Goal: Task Accomplishment & Management: Use online tool/utility

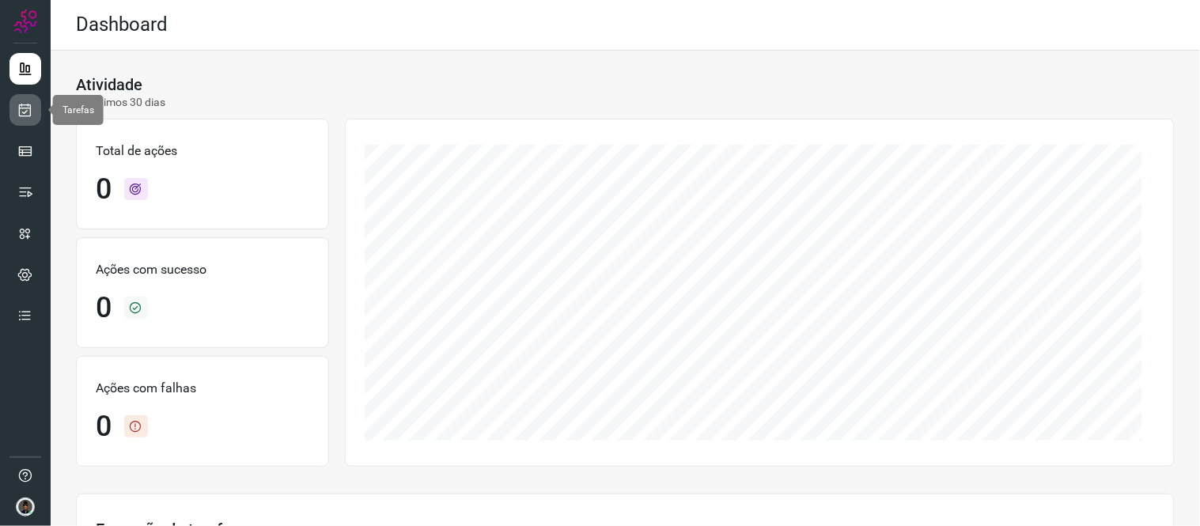
click at [24, 96] on link at bounding box center [25, 110] width 32 height 32
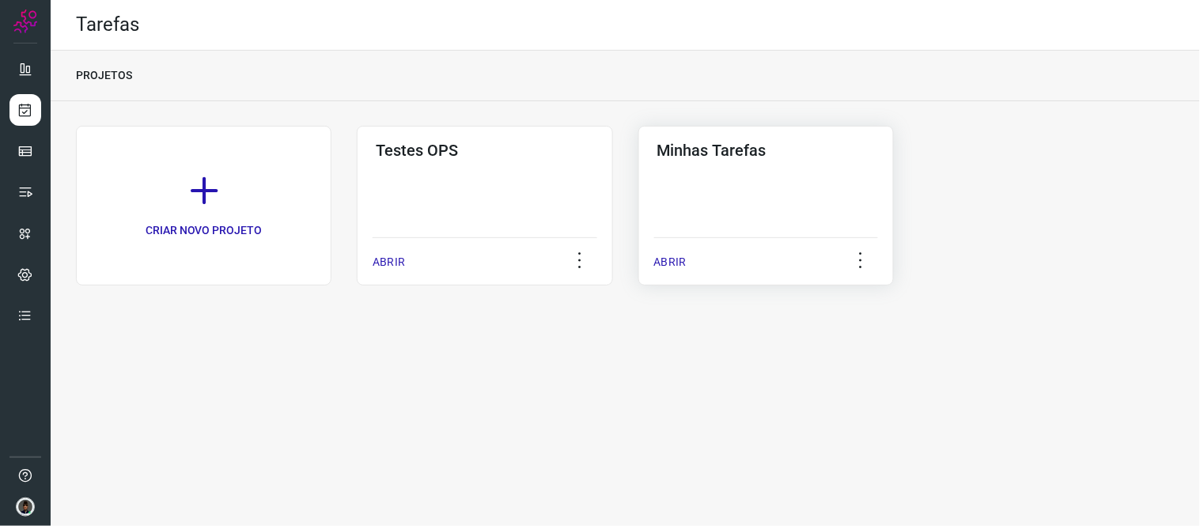
click at [706, 208] on div "Minhas Tarefas ABRIR" at bounding box center [766, 206] width 256 height 160
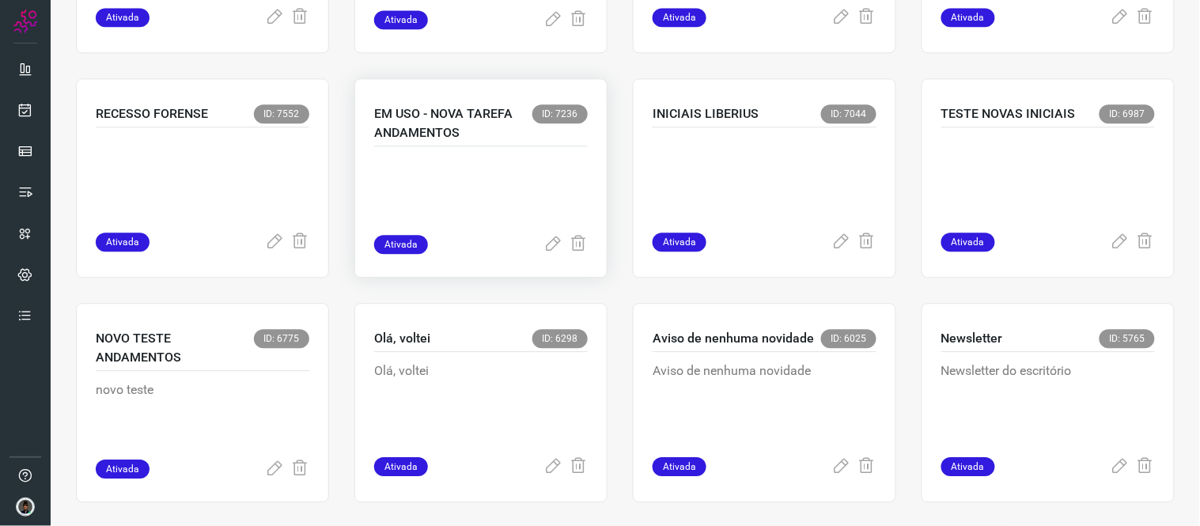
scroll to position [967, 0]
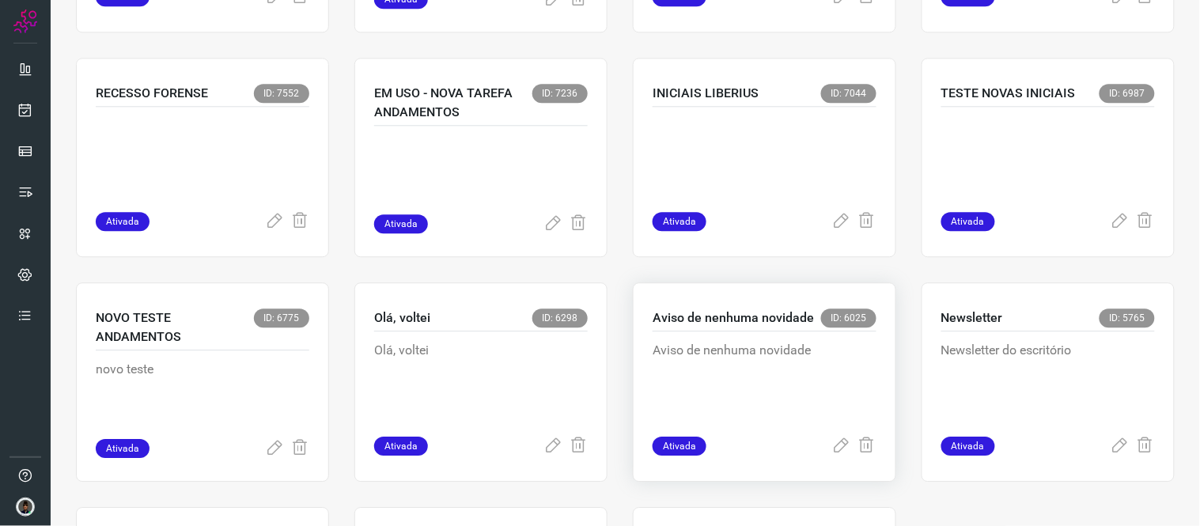
click at [708, 414] on p "Aviso de nenhuma novidade" at bounding box center [765, 380] width 224 height 79
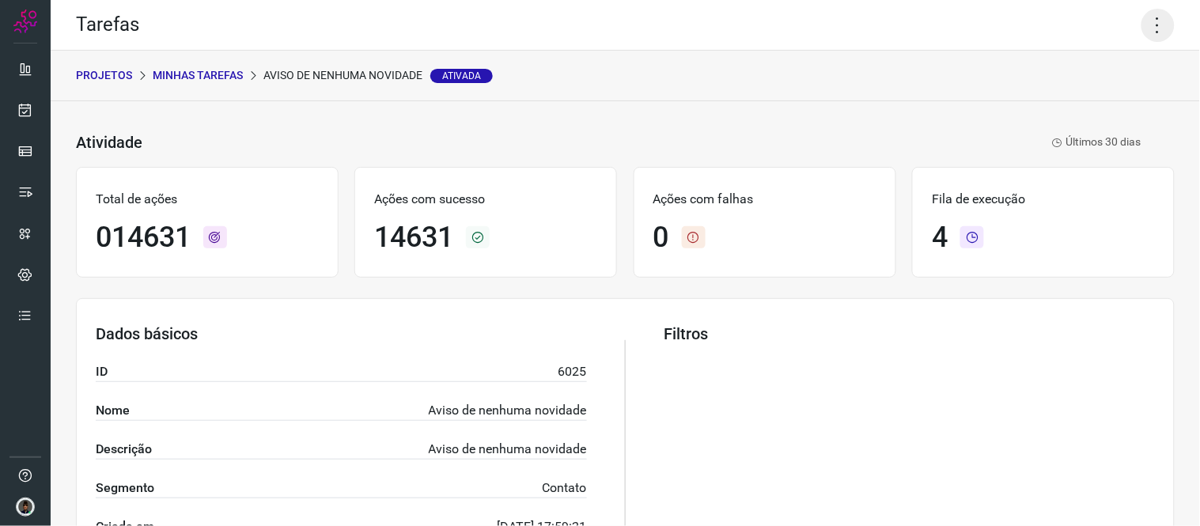
click at [1153, 27] on icon at bounding box center [1157, 25] width 33 height 33
click at [1052, 108] on li "Executar" at bounding box center [1089, 102] width 144 height 25
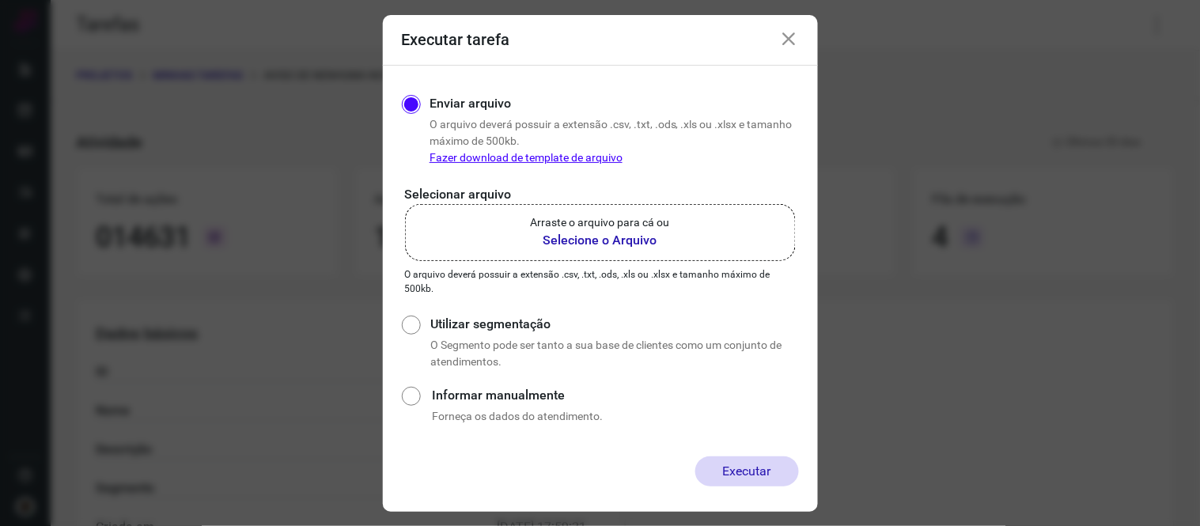
click at [600, 254] on label "Arraste o arquivo para cá ou Selecione o Arquivo" at bounding box center [600, 232] width 391 height 57
click at [0, 0] on input "Arraste o arquivo para cá ou Selecione o Arquivo" at bounding box center [0, 0] width 0 height 0
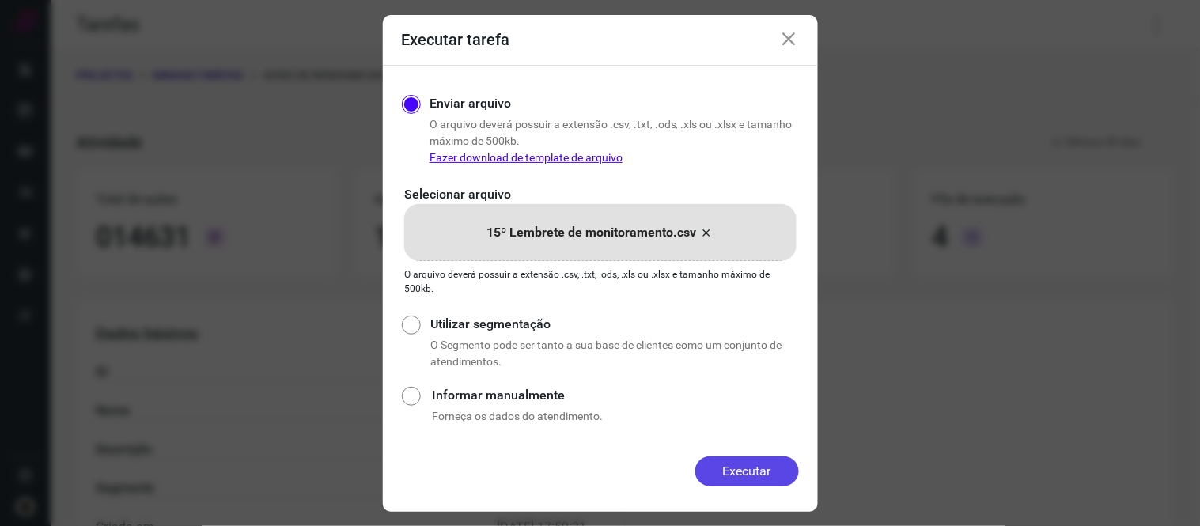
drag, startPoint x: 767, startPoint y: 446, endPoint x: 753, endPoint y: 477, distance: 34.0
click at [753, 477] on form "Executar tarefa Enviar arquivo O arquivo deverá possuir a extensão .csv, .txt, …" at bounding box center [600, 263] width 435 height 497
click at [753, 477] on button "Executar" at bounding box center [747, 471] width 104 height 30
